Goal: Register for event/course

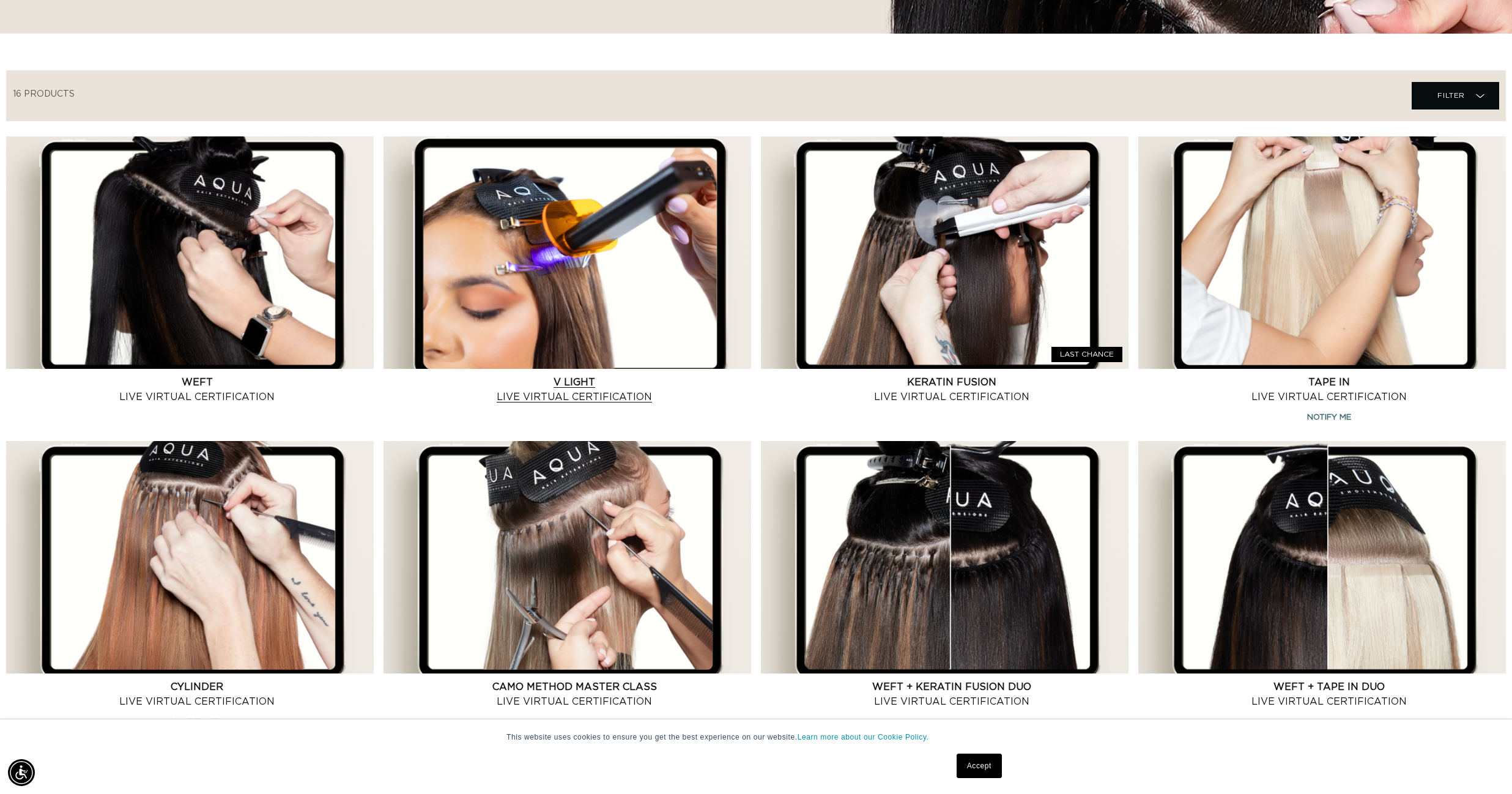
click at [635, 397] on link "V Light Live Virtual Certification" at bounding box center [575, 389] width 354 height 30
click at [578, 379] on link "V Light Live Virtual Certification" at bounding box center [575, 389] width 354 height 30
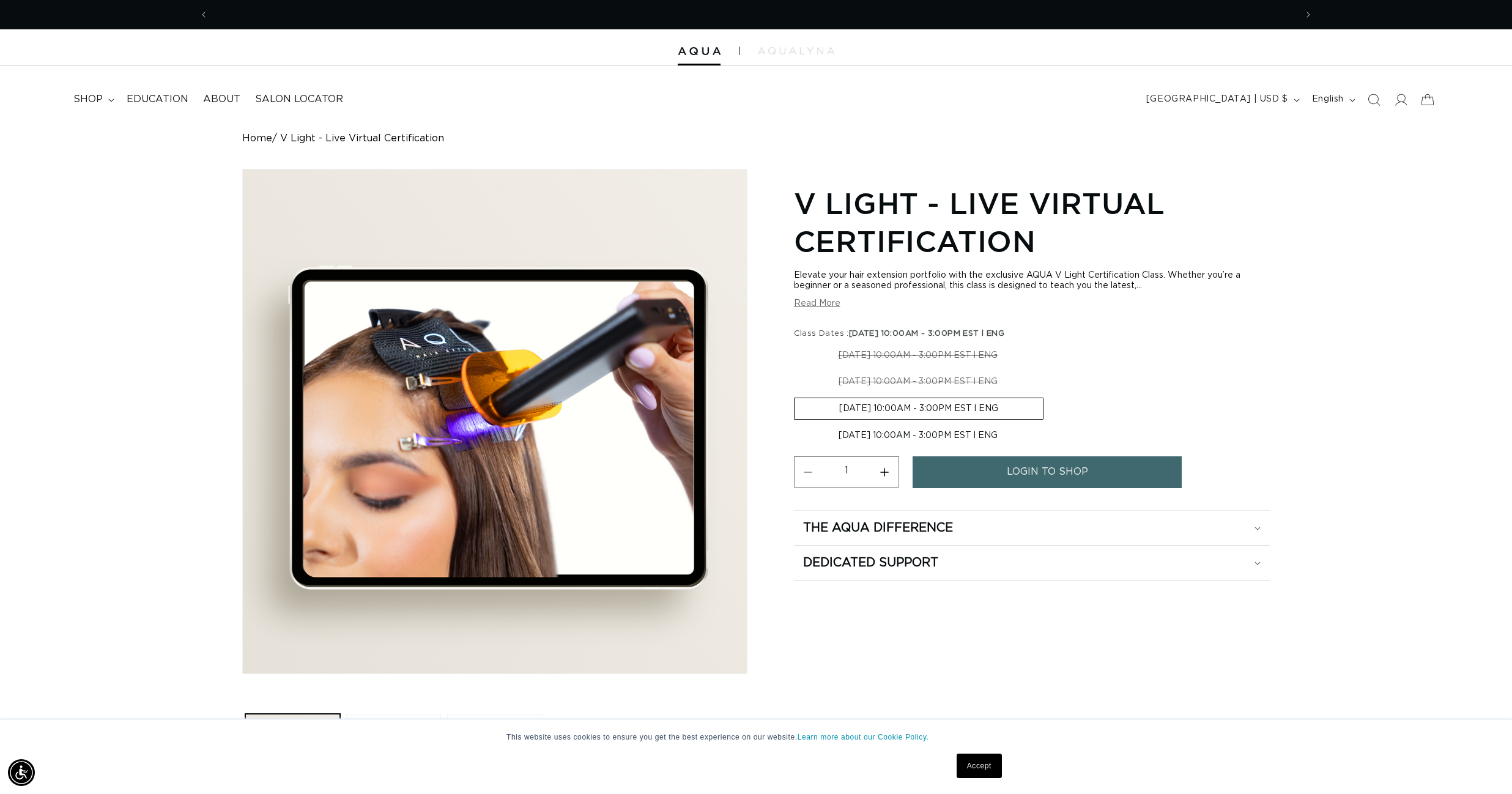
scroll to position [0, 1087]
click at [831, 305] on button "Read More" at bounding box center [818, 303] width 47 height 10
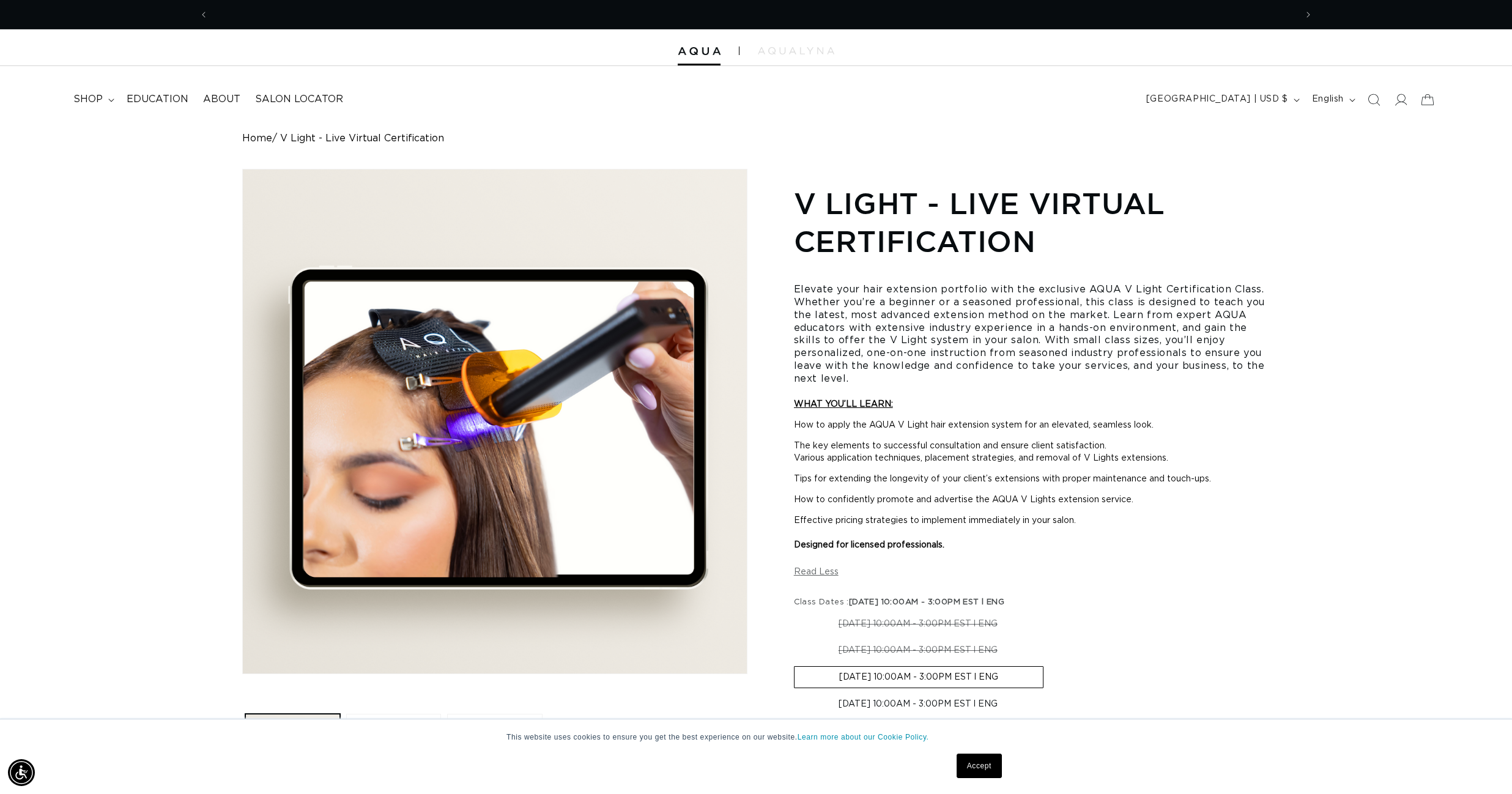
scroll to position [0, 2175]
click at [1239, 372] on h4 "Elevate your hair extension portfolio with the exclusive AQUA V Light Certifica…" at bounding box center [1032, 334] width 476 height 102
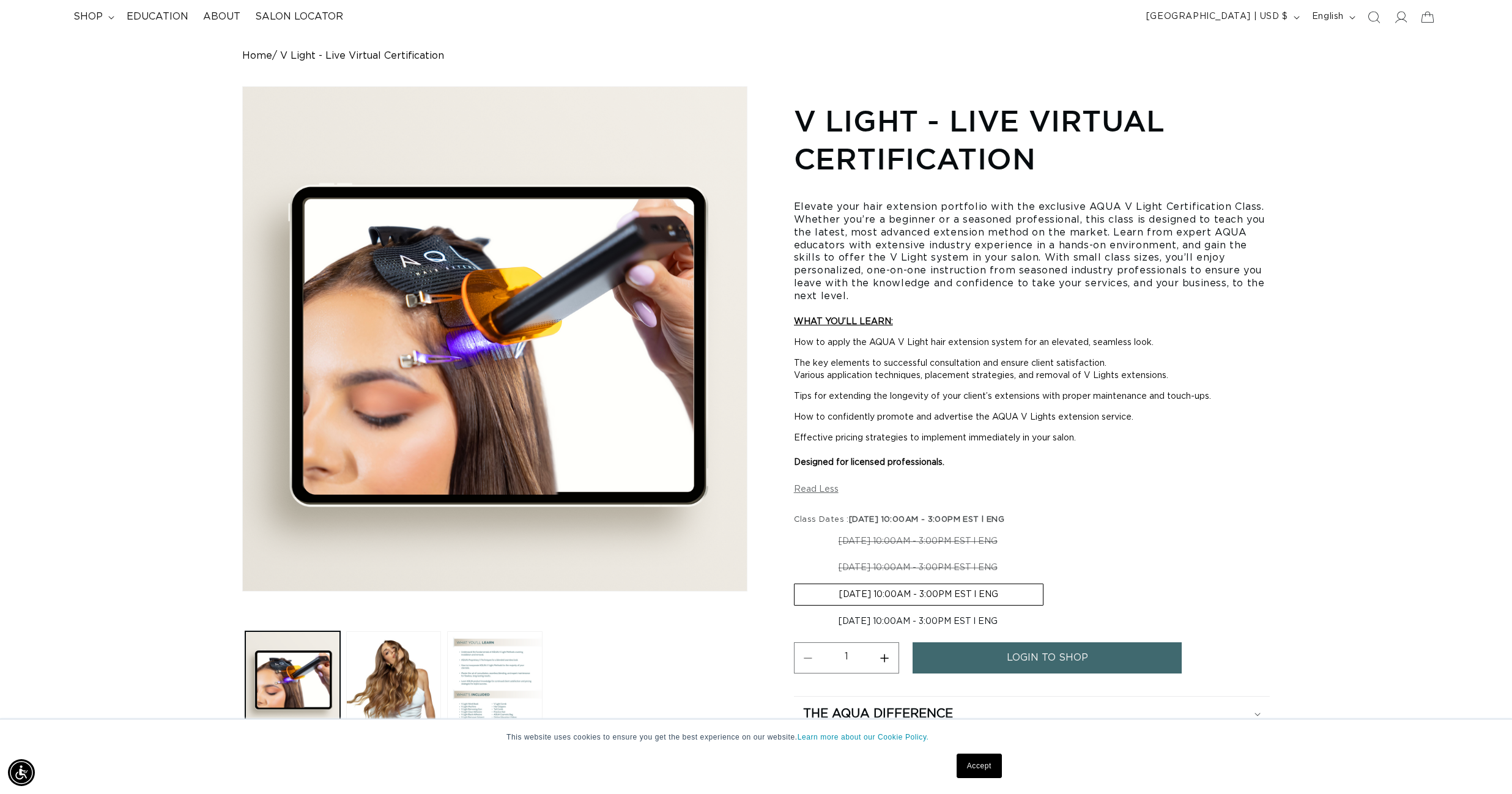
scroll to position [61, 0]
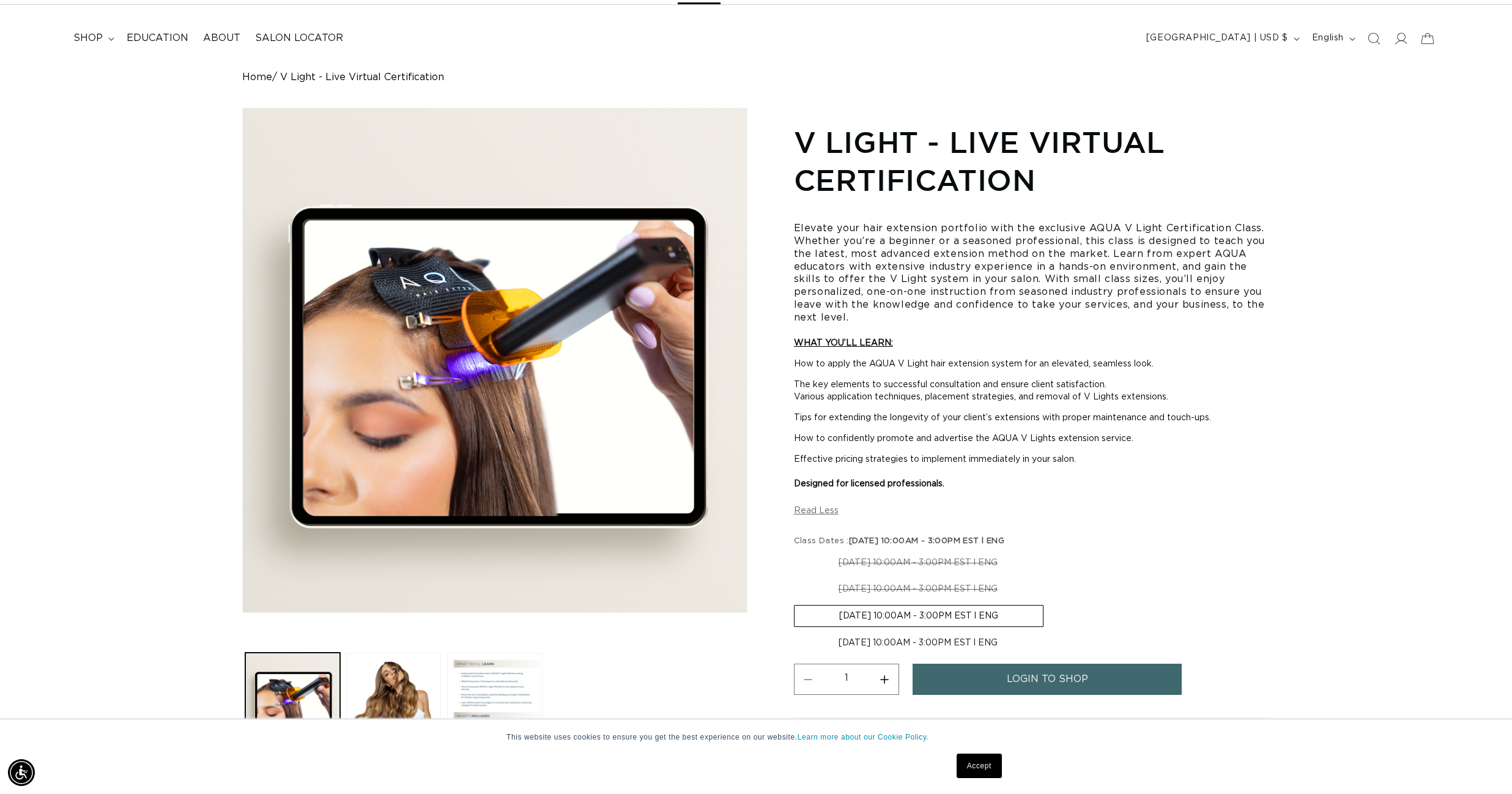
click at [886, 640] on label "11-16-2025 10:00AM - 3:00PM EST l ENG Variant sold out or unavailable" at bounding box center [918, 643] width 248 height 21
click at [1050, 603] on input "11-16-2025 10:00AM - 3:00PM EST l ENG Variant sold out or unavailable" at bounding box center [1050, 602] width 1 height 1
radio input "true"
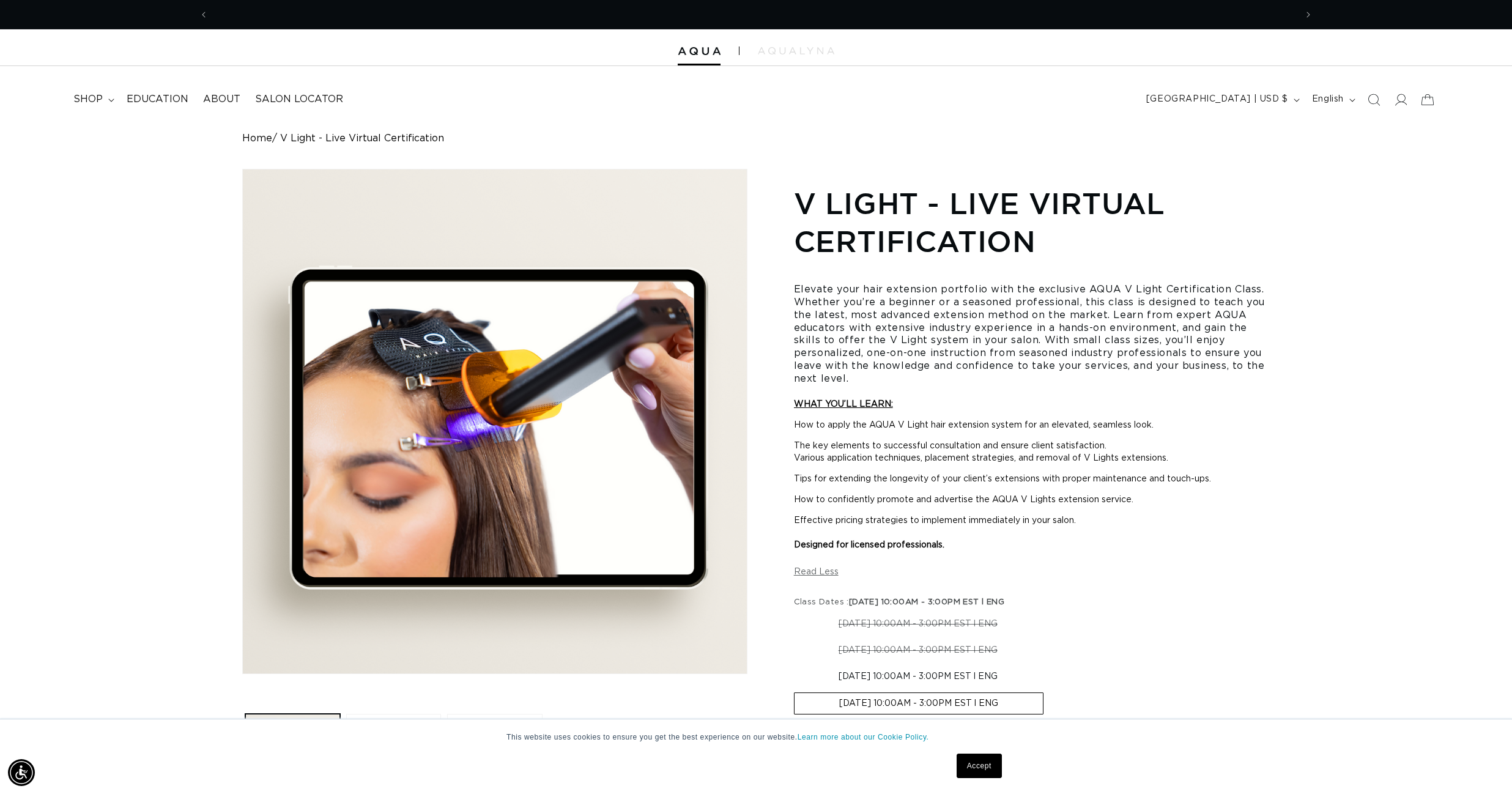
scroll to position [0, 1087]
